Goal: Book appointment/travel/reservation

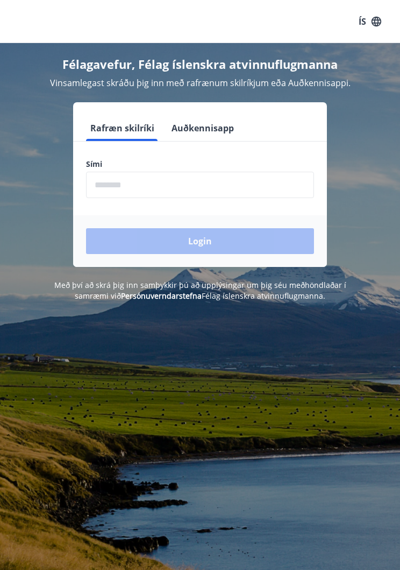
click at [181, 188] on input "phone" at bounding box center [200, 185] width 228 height 26
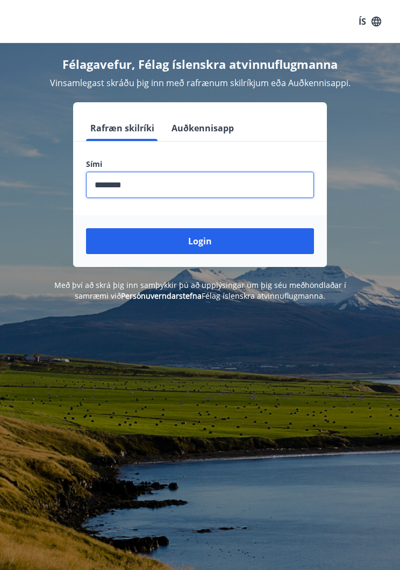
type input "********"
click at [223, 245] on button "Login" at bounding box center [200, 241] width 228 height 26
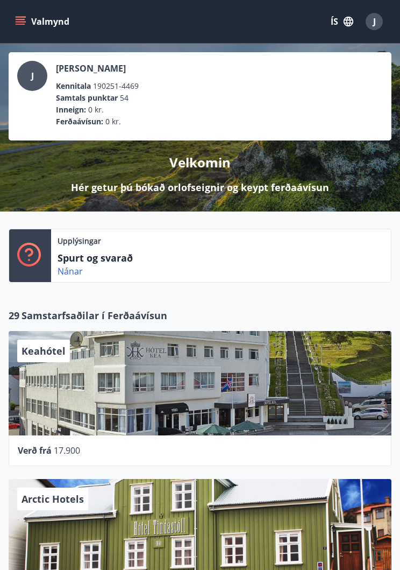
click at [25, 20] on icon "menu" at bounding box center [20, 21] width 11 height 11
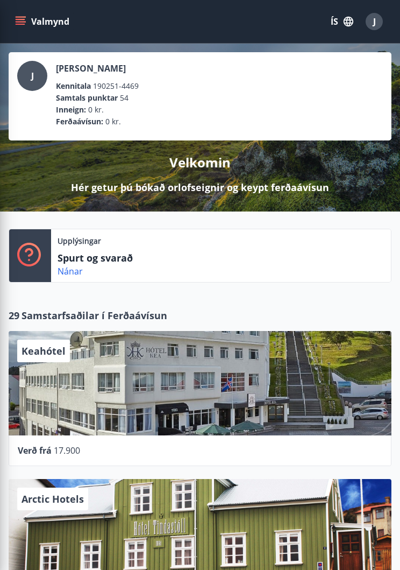
click at [331, 261] on div "Upplýsingar Spurt og svarað Nánar" at bounding box center [221, 255] width 340 height 53
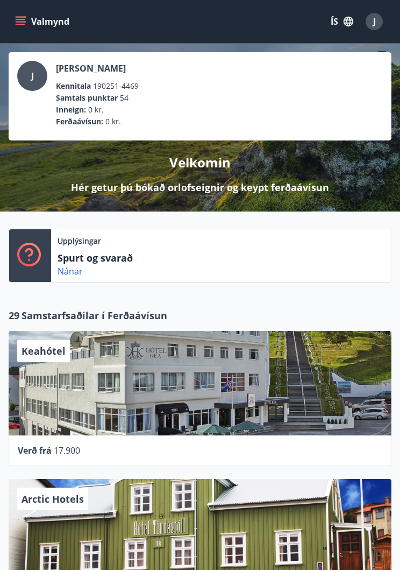
click at [374, 26] on span "J" at bounding box center [374, 22] width 3 height 12
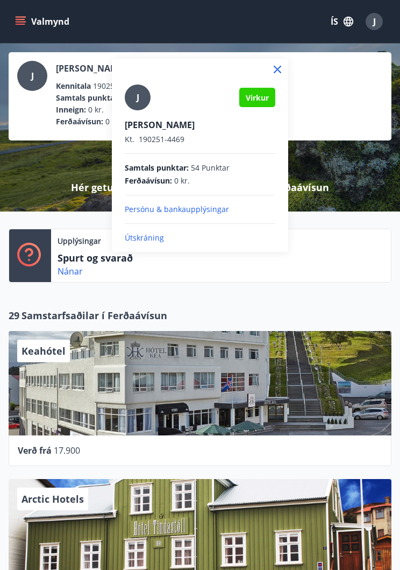
click at [352, 268] on div at bounding box center [200, 285] width 400 height 570
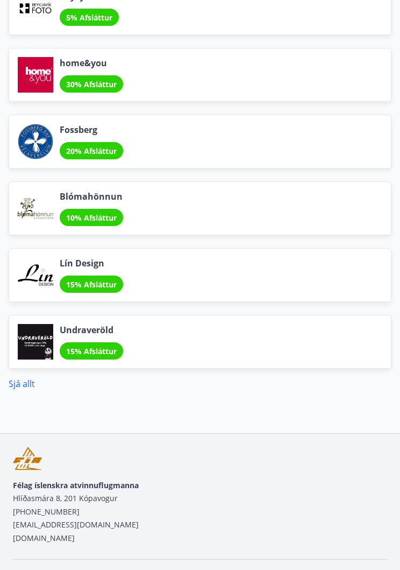
scroll to position [2001, 0]
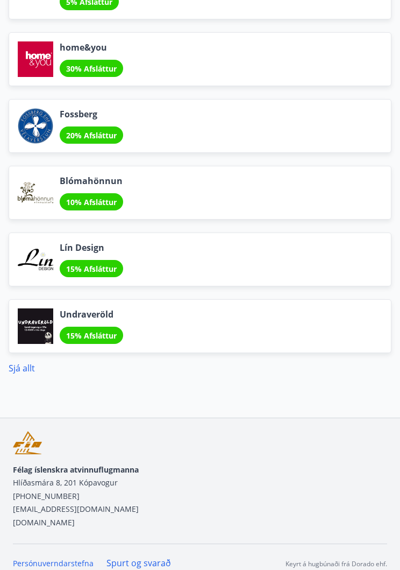
click at [33, 372] on link "Sjá allt" at bounding box center [22, 368] width 26 height 12
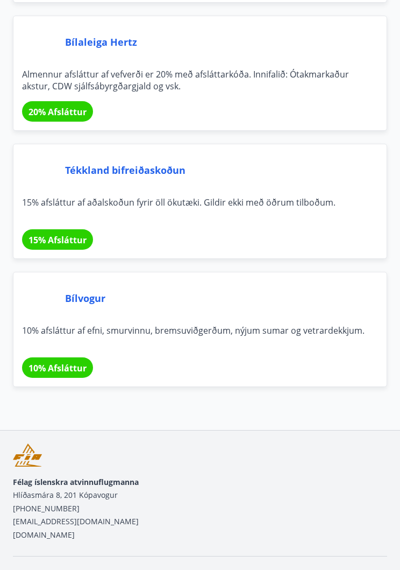
scroll to position [9372, 0]
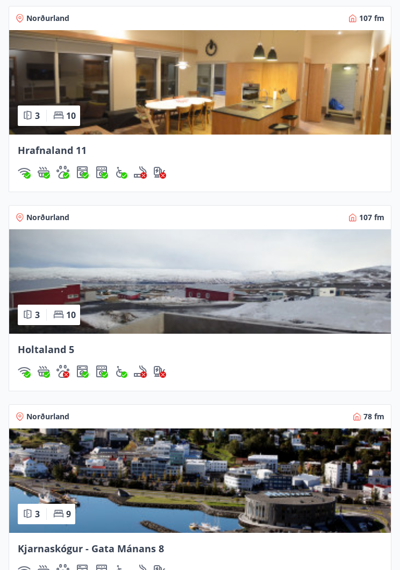
scroll to position [1163, 0]
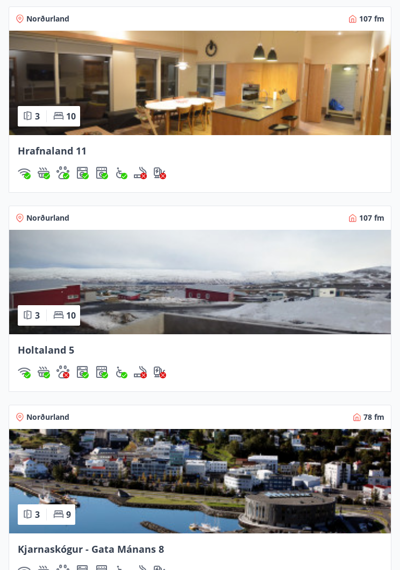
click at [288, 100] on img at bounding box center [200, 83] width 382 height 104
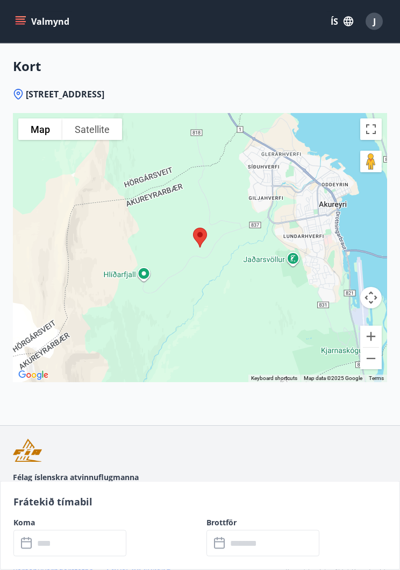
scroll to position [2294, 0]
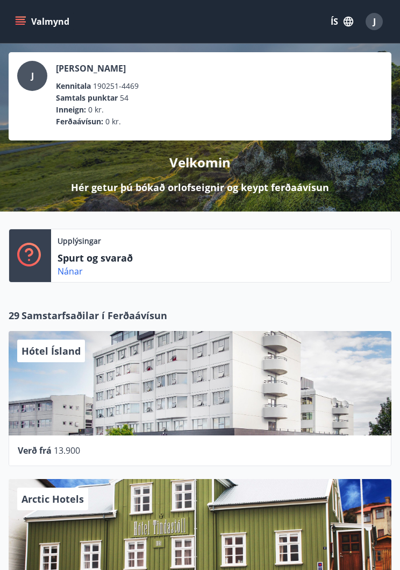
click at [340, 23] on button "ÍS" at bounding box center [342, 21] width 34 height 19
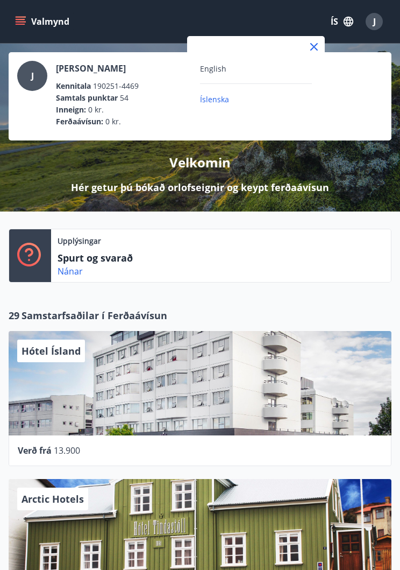
click at [355, 24] on div at bounding box center [200, 285] width 400 height 570
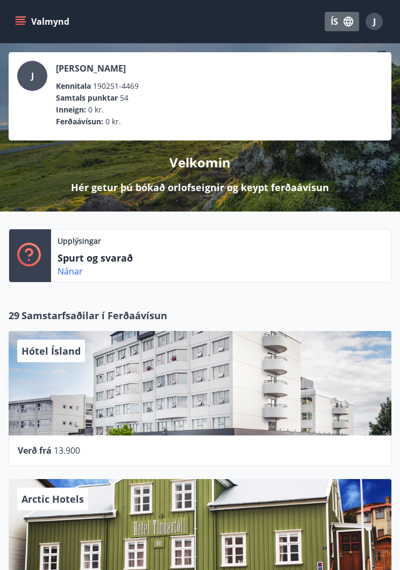
click at [353, 26] on icon "button" at bounding box center [349, 22] width 12 height 12
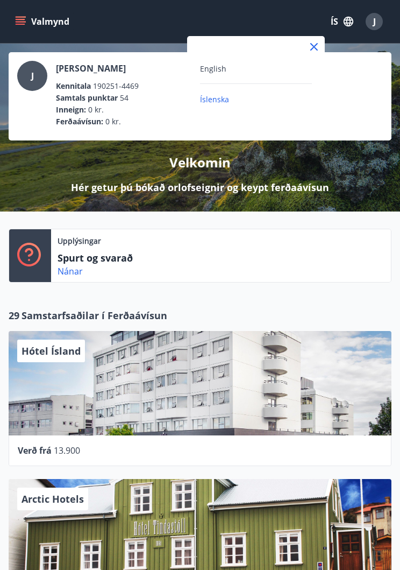
click at [23, 24] on div at bounding box center [200, 285] width 400 height 570
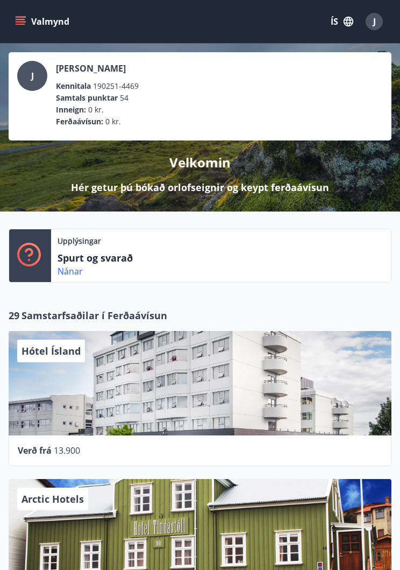
click at [22, 19] on icon "menu" at bounding box center [21, 19] width 10 height 1
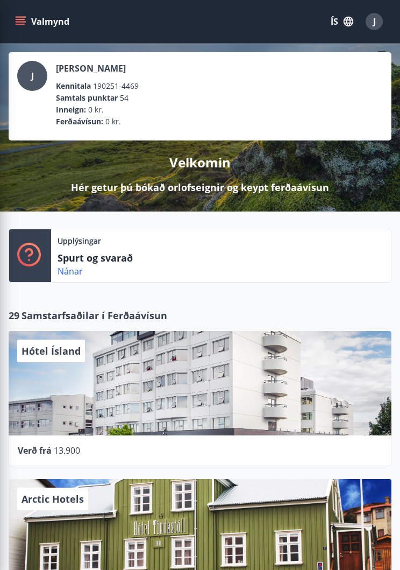
click at [336, 93] on li "Samtals punktar 54" at bounding box center [213, 98] width 314 height 12
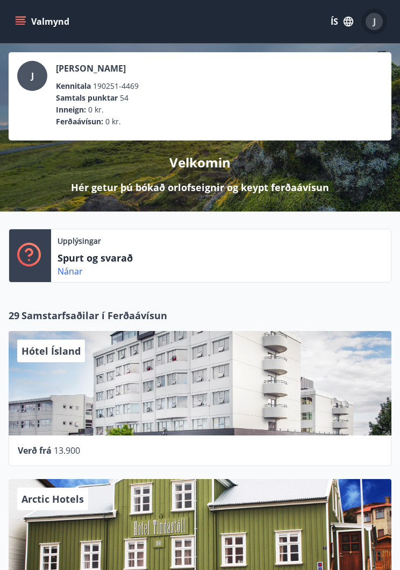
click at [376, 25] on span "J" at bounding box center [374, 22] width 3 height 12
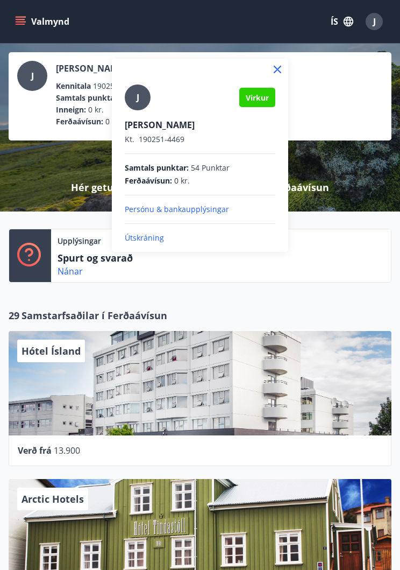
click at [24, 24] on div at bounding box center [200, 285] width 400 height 570
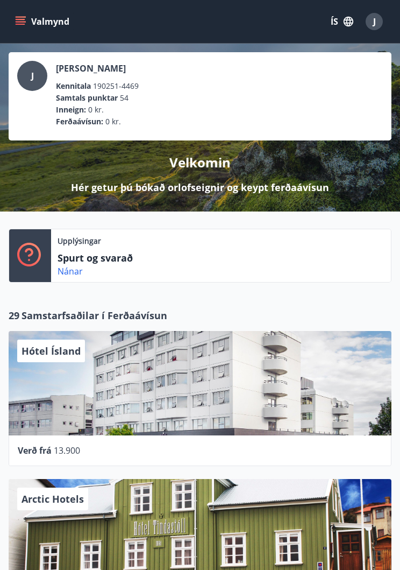
click at [20, 25] on icon "menu" at bounding box center [21, 24] width 10 height 1
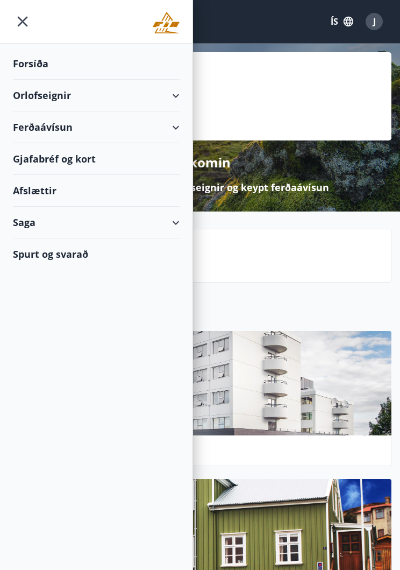
click at [20, 25] on icon "menu" at bounding box center [23, 22] width 10 height 10
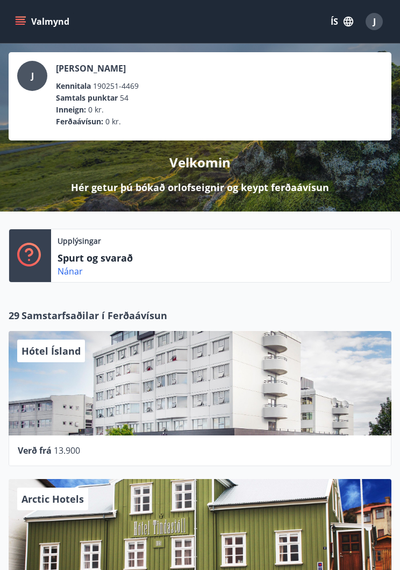
click at [36, 26] on button "Valmynd" at bounding box center [43, 21] width 61 height 19
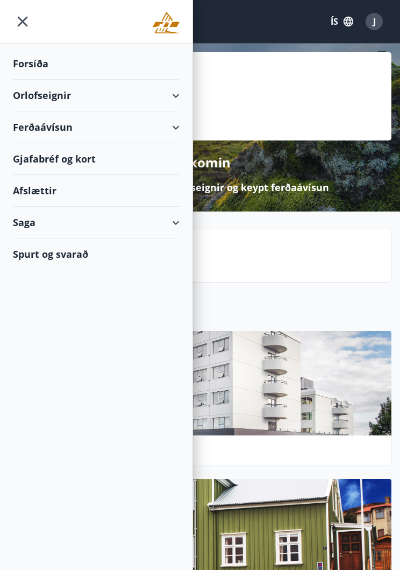
click at [43, 67] on div "Forsíða" at bounding box center [96, 64] width 167 height 32
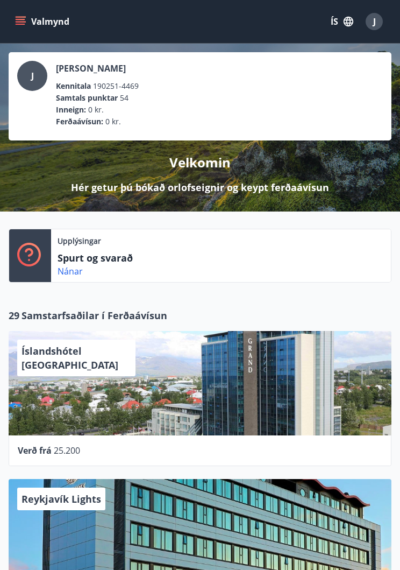
click at [229, 194] on p "Hér getur þú bókað orlofseignir og keypt ferðaávísun" at bounding box center [200, 187] width 258 height 14
click at [223, 182] on p "Hér getur þú bókað orlofseignir og keypt ferðaávísun" at bounding box center [200, 187] width 258 height 14
click at [200, 167] on p "Velkomin" at bounding box center [199, 162] width 61 height 18
click at [197, 165] on p "Velkomin" at bounding box center [199, 162] width 61 height 18
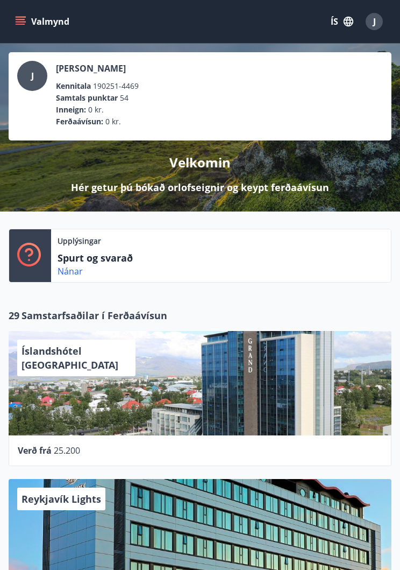
click at [195, 161] on p "Velkomin" at bounding box center [199, 162] width 61 height 18
click at [309, 199] on div "J Jón Ívarsson Kennitala 190251-4469 Samtals punktar 54 Inneign : 0 kr. Ferðaáv…" at bounding box center [200, 128] width 400 height 168
click at [309, 196] on div "J Jón Ívarsson Kennitala 190251-4469 Samtals punktar 54 Inneign : 0 kr. Ferðaáv…" at bounding box center [200, 128] width 400 height 168
click at [362, 256] on div "Upplýsingar Spurt og svarað Nánar" at bounding box center [221, 255] width 340 height 53
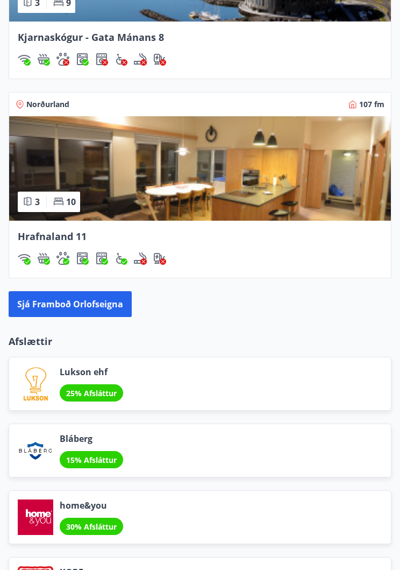
scroll to position [1477, 0]
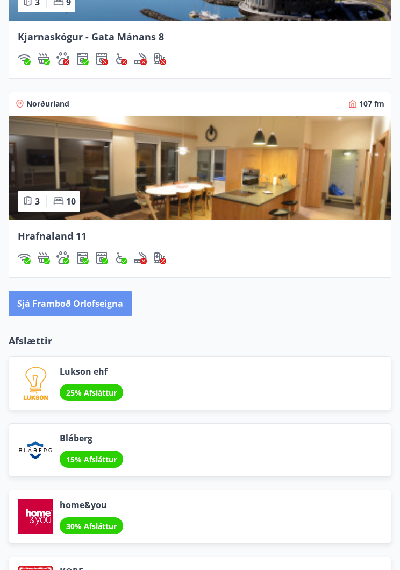
click at [96, 308] on button "Sjá framboð orlofseigna" at bounding box center [70, 304] width 123 height 26
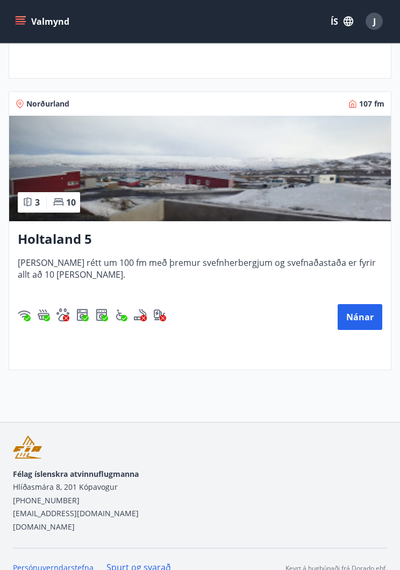
scroll to position [1330, 0]
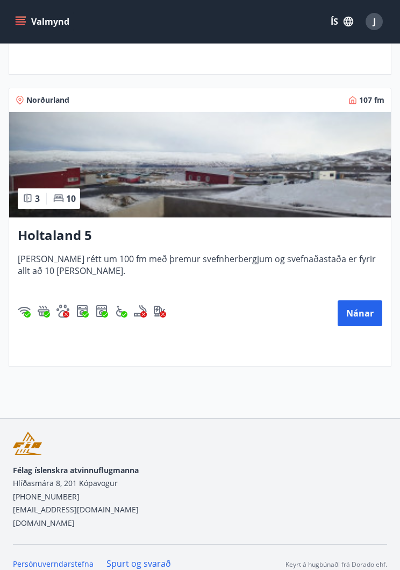
click at [361, 320] on button "Nánar" at bounding box center [360, 313] width 45 height 26
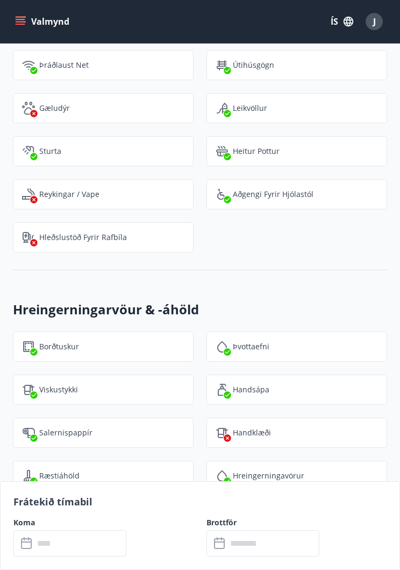
scroll to position [1680, 0]
click at [26, 23] on button "Valmynd" at bounding box center [43, 21] width 61 height 19
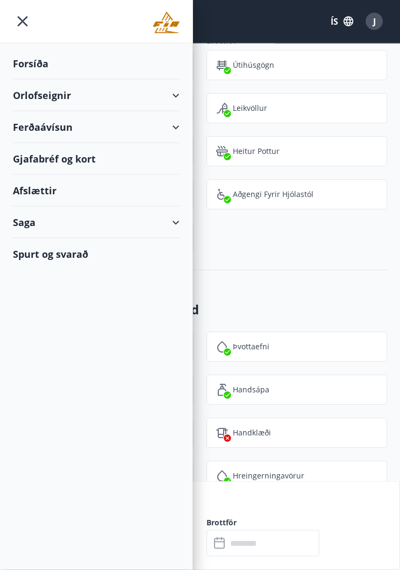
scroll to position [1681, 0]
click at [27, 24] on icon "menu" at bounding box center [22, 21] width 19 height 19
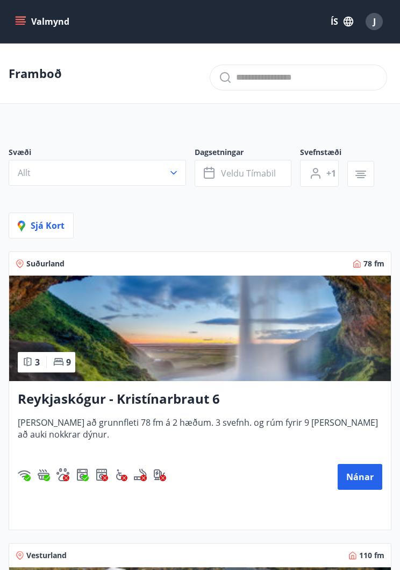
click at [52, 75] on p "Framboð" at bounding box center [35, 73] width 53 height 16
click at [44, 75] on p "Framboð" at bounding box center [35, 73] width 53 height 16
click at [175, 175] on icon "button" at bounding box center [173, 172] width 11 height 11
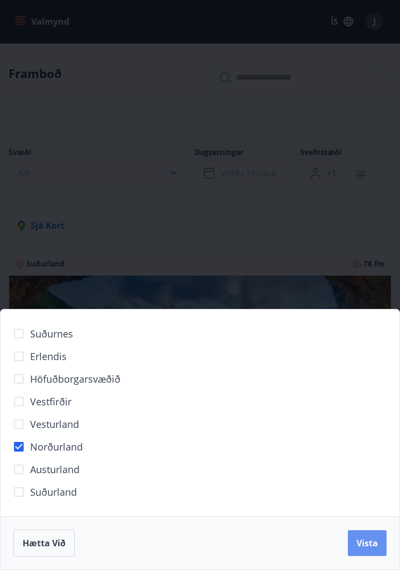
click at [373, 545] on span "Vista" at bounding box center [368, 543] width 22 height 12
click at [373, 544] on div "Hætta við Vista" at bounding box center [199, 542] width 373 height 27
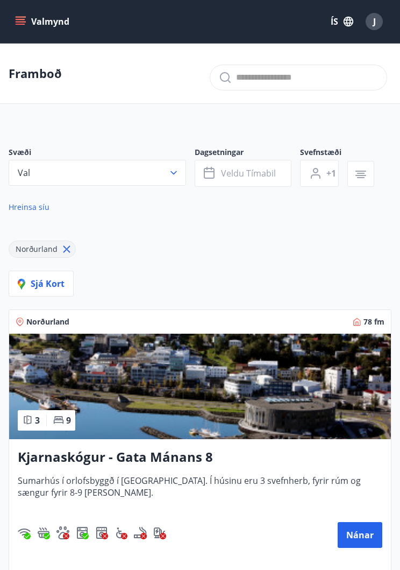
click at [260, 181] on button "Veldu tímabil" at bounding box center [243, 173] width 97 height 27
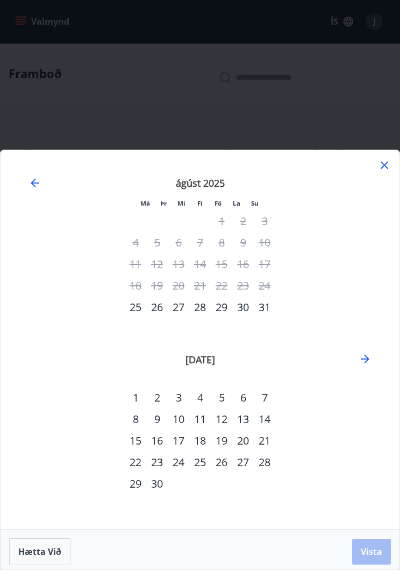
click at [367, 363] on icon "Move forward to switch to the next month." at bounding box center [365, 358] width 13 height 13
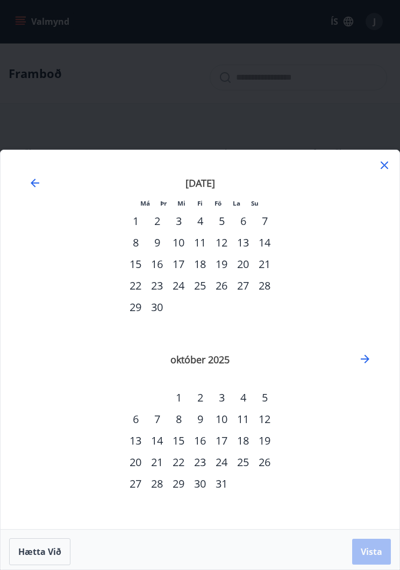
click at [365, 361] on icon "Move forward to switch to the next month." at bounding box center [365, 358] width 13 height 13
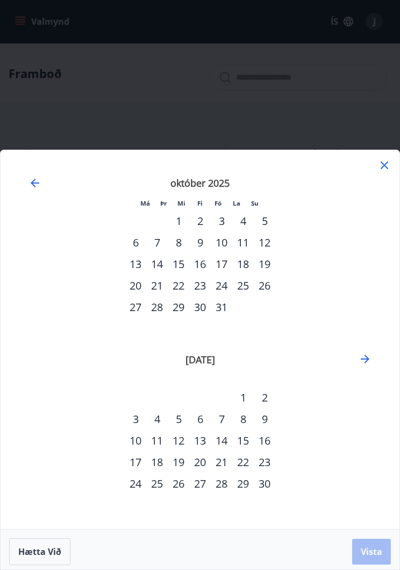
click at [366, 361] on icon "Move forward to switch to the next month." at bounding box center [365, 359] width 9 height 9
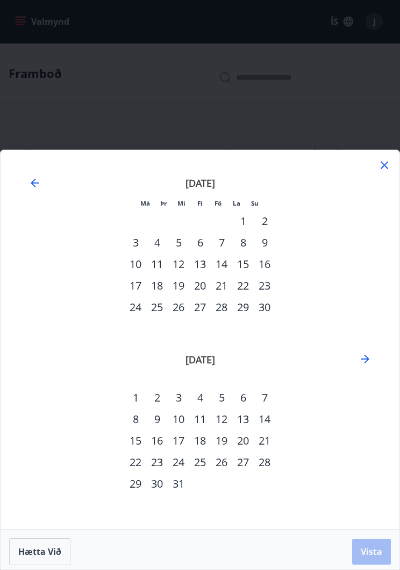
click at [40, 183] on icon "Move backward to switch to the previous month." at bounding box center [35, 182] width 13 height 13
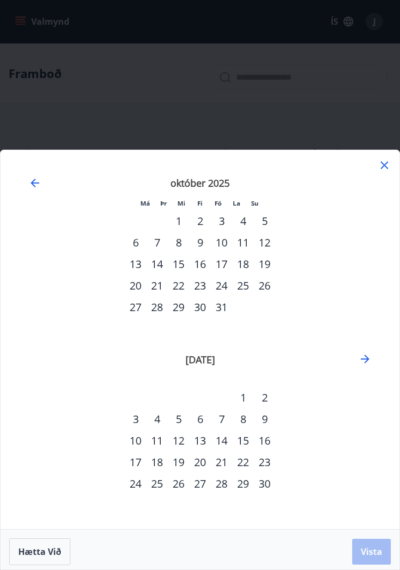
click at [40, 182] on icon "Move backward to switch to the previous month." at bounding box center [35, 182] width 13 height 13
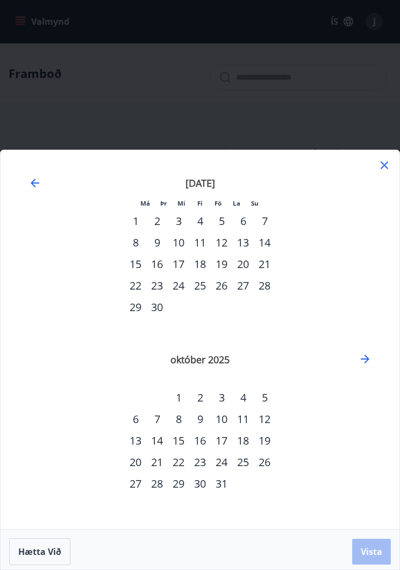
click at [40, 182] on icon "Move backward to switch to the previous month." at bounding box center [35, 182] width 13 height 13
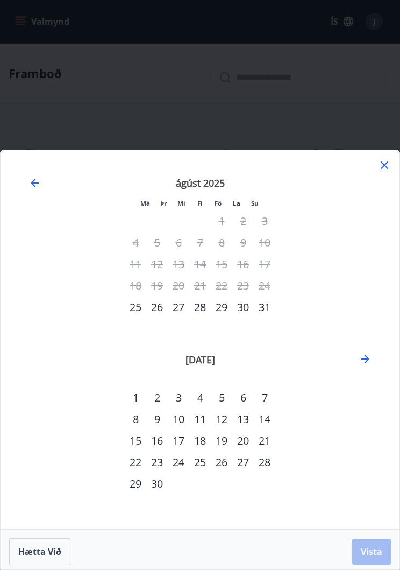
click at [389, 168] on icon at bounding box center [384, 165] width 13 height 13
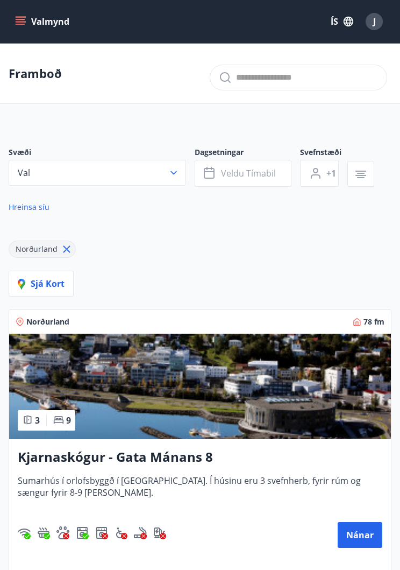
click at [177, 173] on icon "button" at bounding box center [173, 172] width 11 height 11
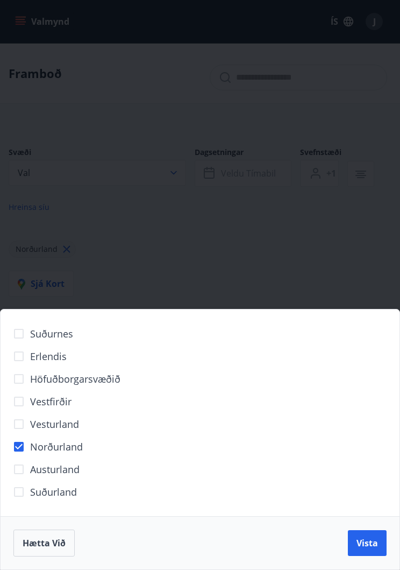
click at [373, 541] on span "Vista" at bounding box center [368, 543] width 22 height 12
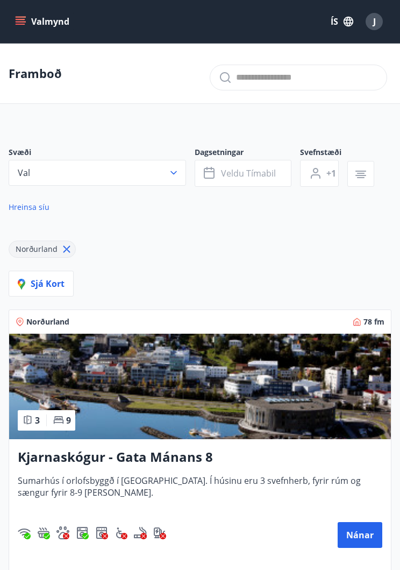
click at [272, 177] on span "Veldu tímabil" at bounding box center [248, 173] width 55 height 12
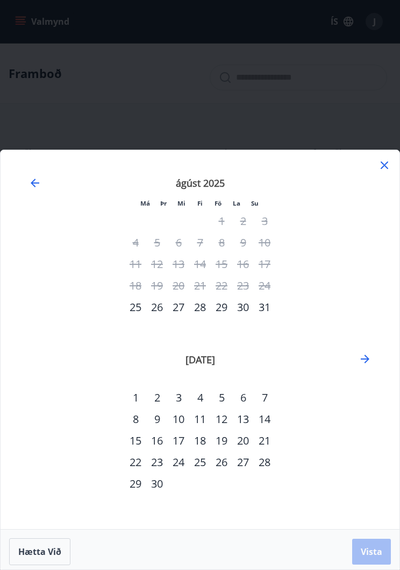
click at [142, 309] on div "25" at bounding box center [136, 307] width 22 height 22
click at [269, 314] on div "31" at bounding box center [265, 307] width 22 height 22
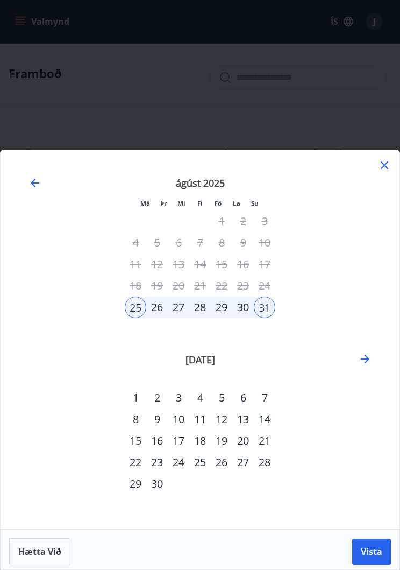
click at [373, 557] on button "Vista" at bounding box center [371, 552] width 39 height 26
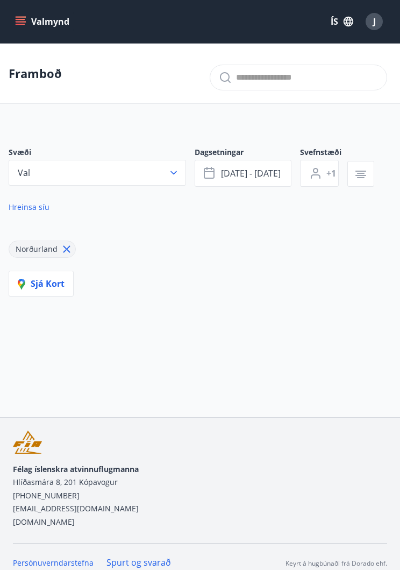
click at [362, 176] on icon "button" at bounding box center [361, 175] width 11 height 1
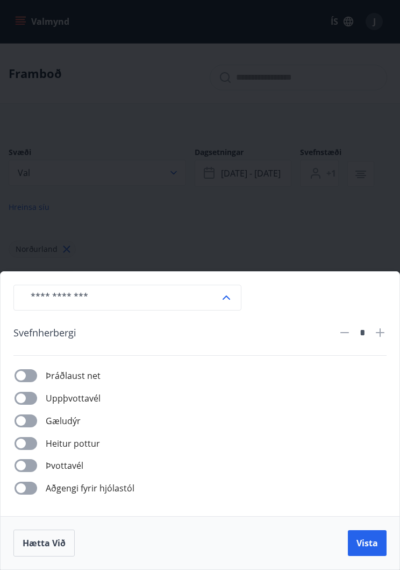
click at [358, 235] on div "​ Svefnherbergi * Þráðlaust net Uppþvottavél Gæludýr Heitur pottur Þvottavél Að…" at bounding box center [200, 285] width 400 height 570
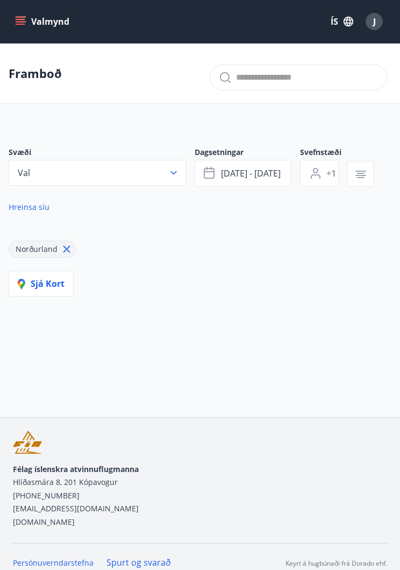
click at [338, 86] on input "text" at bounding box center [307, 77] width 142 height 17
click at [338, 258] on div "Norðurland" at bounding box center [200, 243] width 383 height 30
click at [41, 219] on link "Hreinsa síu" at bounding box center [101, 207] width 185 height 24
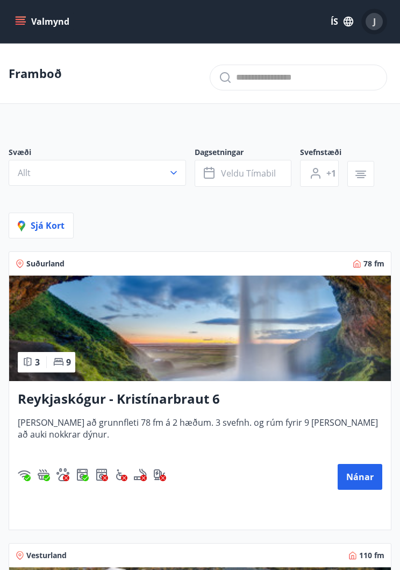
click at [370, 25] on div "J" at bounding box center [374, 21] width 17 height 17
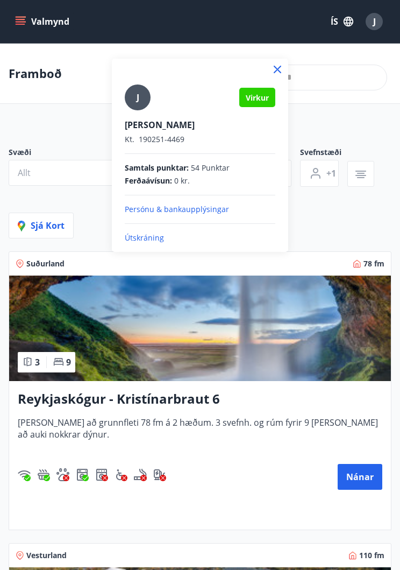
click at [151, 242] on p "Útskráning" at bounding box center [200, 237] width 151 height 11
